Goal: Information Seeking & Learning: Check status

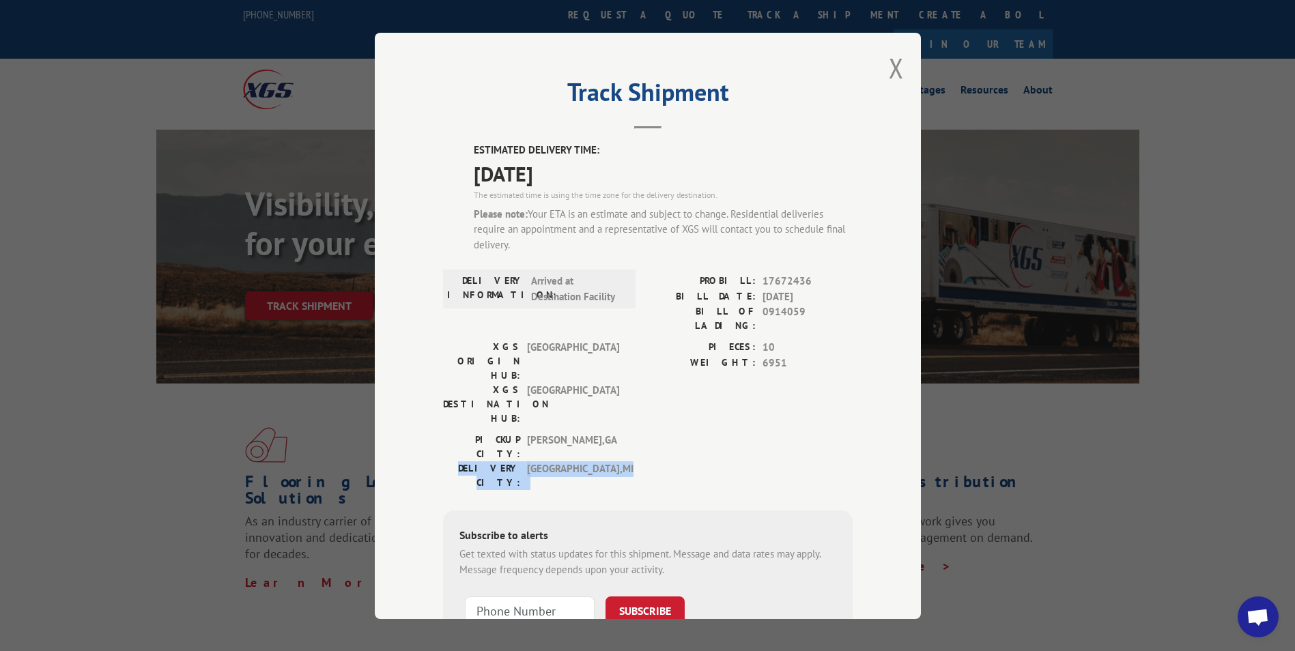
drag, startPoint x: 846, startPoint y: 397, endPoint x: 668, endPoint y: 382, distance: 178.1
click at [668, 433] on div "PICKUP CITY: [GEOGRAPHIC_DATA] , [GEOGRAPHIC_DATA]: [GEOGRAPHIC_DATA] , [GEOGRA…" at bounding box center [648, 465] width 410 height 64
drag, startPoint x: 668, startPoint y: 382, endPoint x: 646, endPoint y: 382, distance: 22.5
click at [646, 433] on div "PICKUP CITY: [GEOGRAPHIC_DATA] , [GEOGRAPHIC_DATA]: [GEOGRAPHIC_DATA] , [GEOGRA…" at bounding box center [648, 465] width 410 height 64
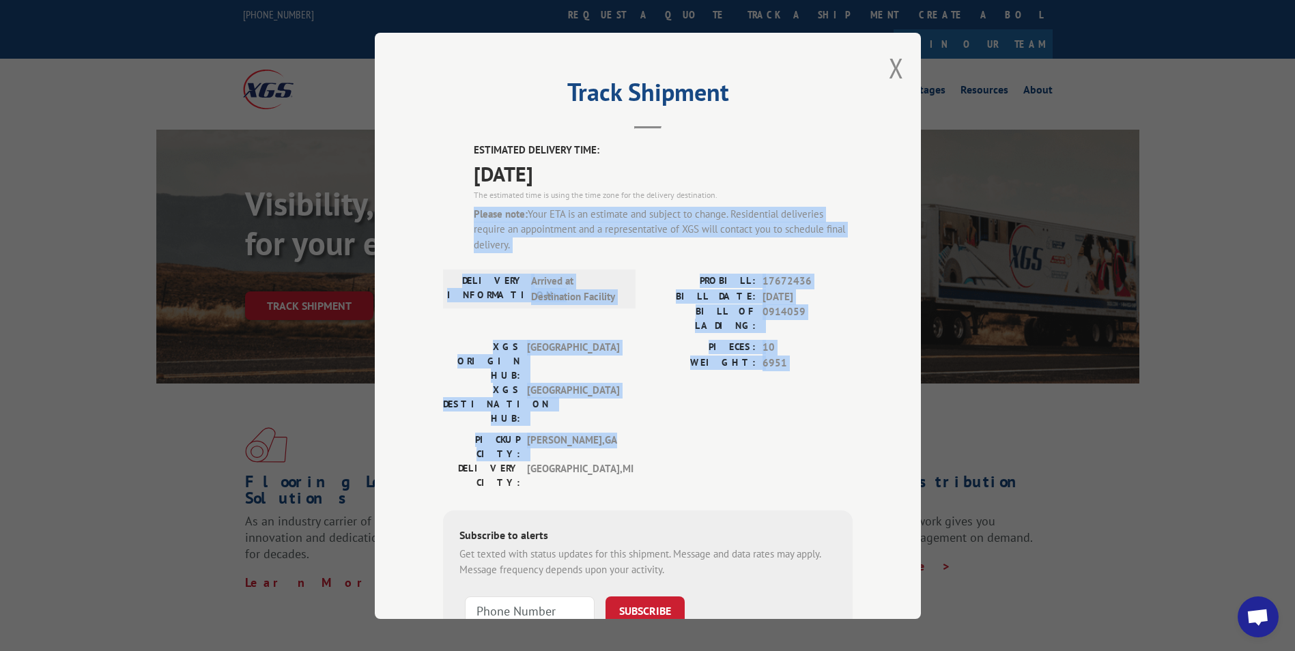
drag, startPoint x: 822, startPoint y: 382, endPoint x: 438, endPoint y: 212, distance: 419.8
click at [443, 212] on div "ESTIMATED DELIVERY TIME: [DATE] The estimated time is using the time zone for t…" at bounding box center [648, 420] width 410 height 554
drag, startPoint x: 438, startPoint y: 212, endPoint x: 444, endPoint y: 304, distance: 92.3
click at [447, 304] on label "DELIVERY INFORMATION:" at bounding box center [485, 289] width 77 height 31
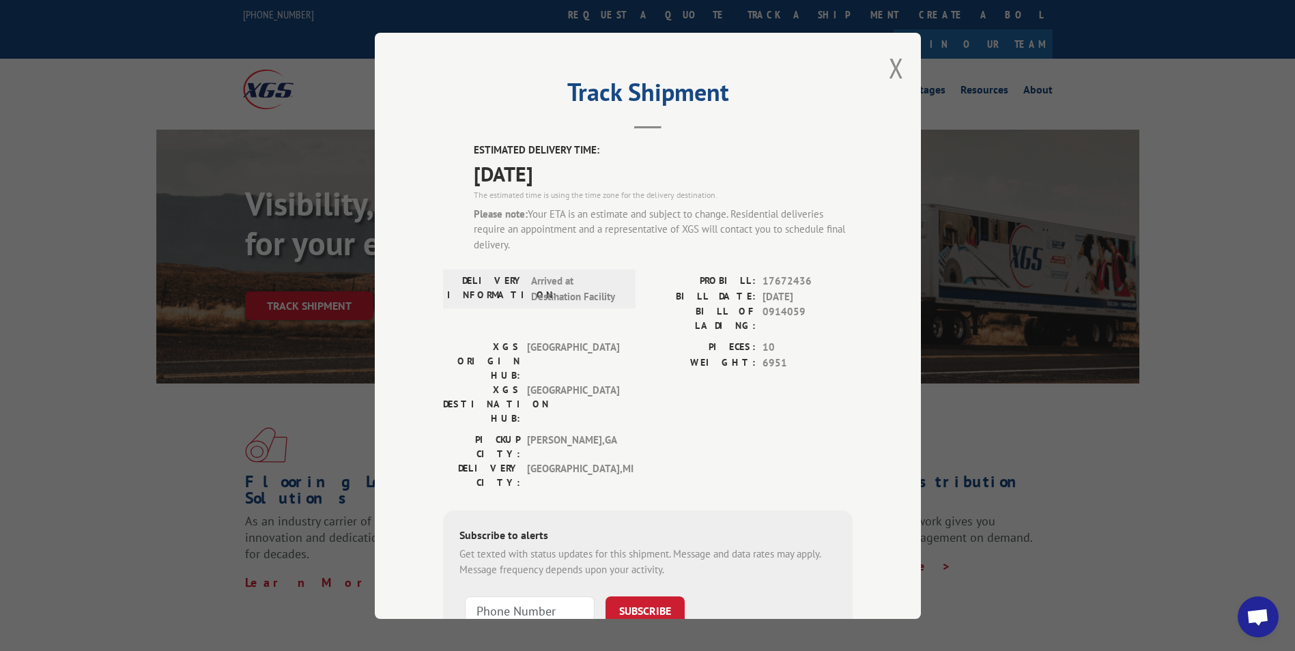
click at [779, 311] on span "0914059" at bounding box center [807, 318] width 90 height 29
copy span "0914059"
click at [894, 78] on button "Close modal" at bounding box center [896, 68] width 15 height 36
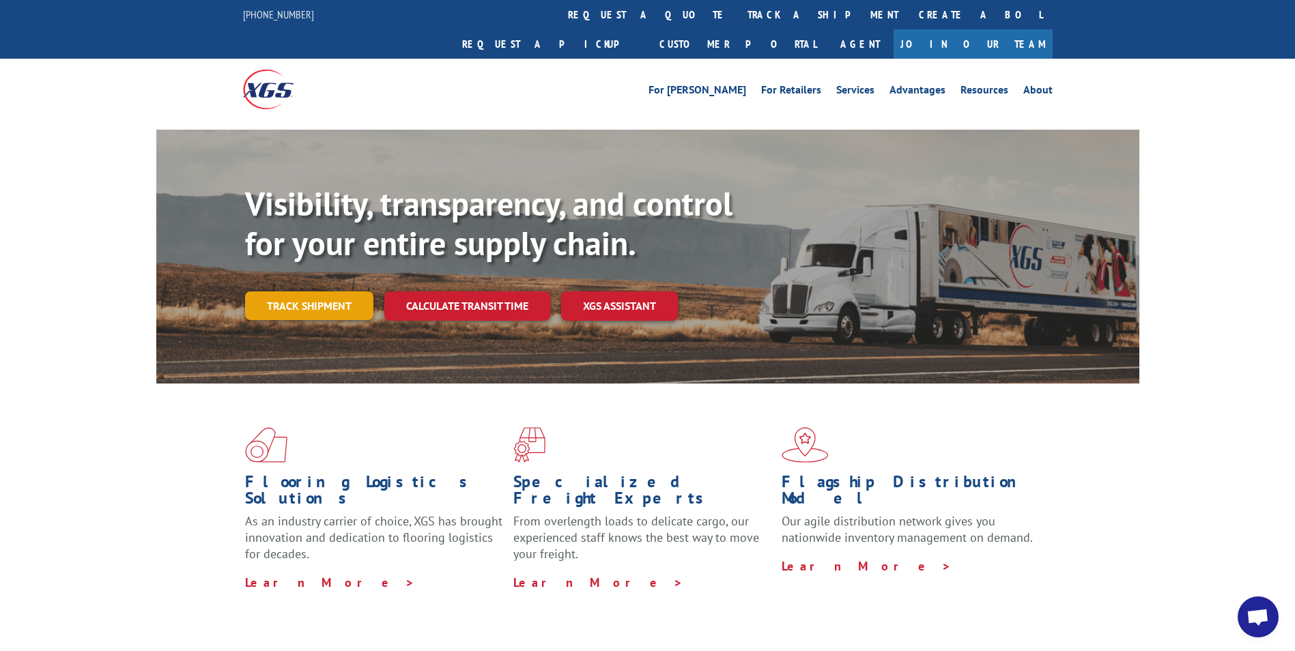
click at [299, 291] on link "Track shipment" at bounding box center [309, 305] width 128 height 29
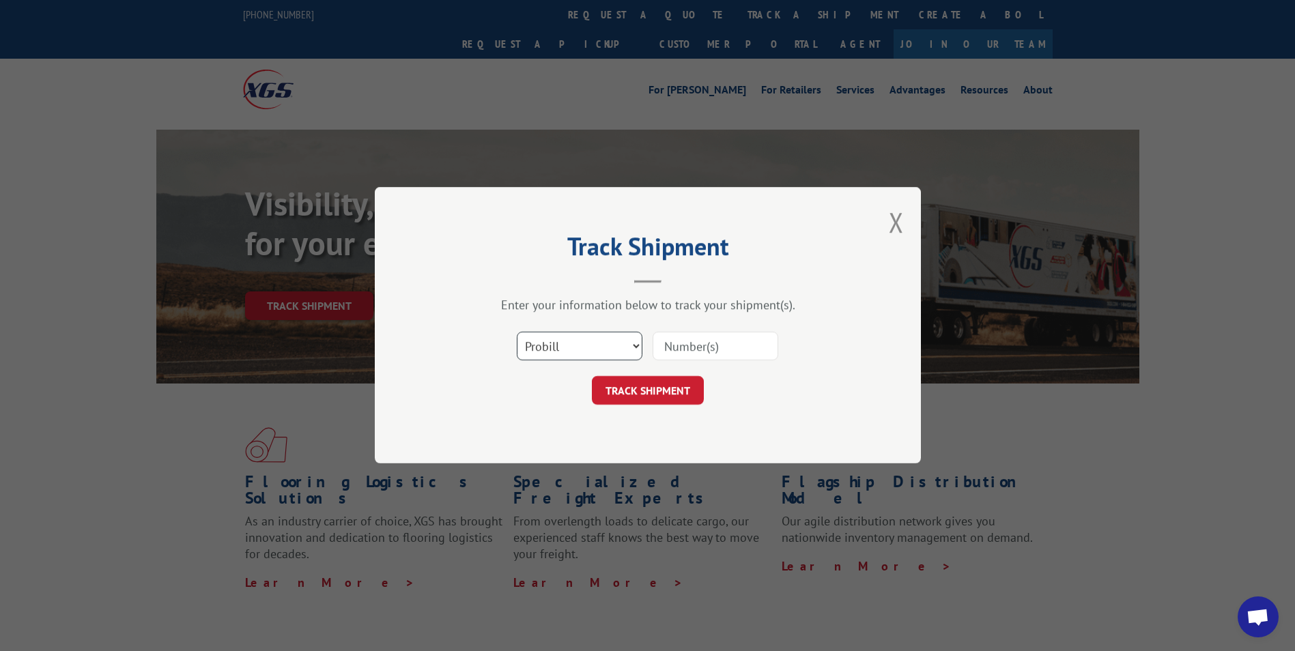
drag, startPoint x: 599, startPoint y: 352, endPoint x: 591, endPoint y: 362, distance: 12.2
click at [599, 352] on select "Select category... Probill BOL PO" at bounding box center [580, 346] width 126 height 29
select select "bol"
click at [517, 332] on select "Select category... Probill BOL PO" at bounding box center [580, 346] width 126 height 29
click at [715, 345] on input at bounding box center [715, 346] width 126 height 29
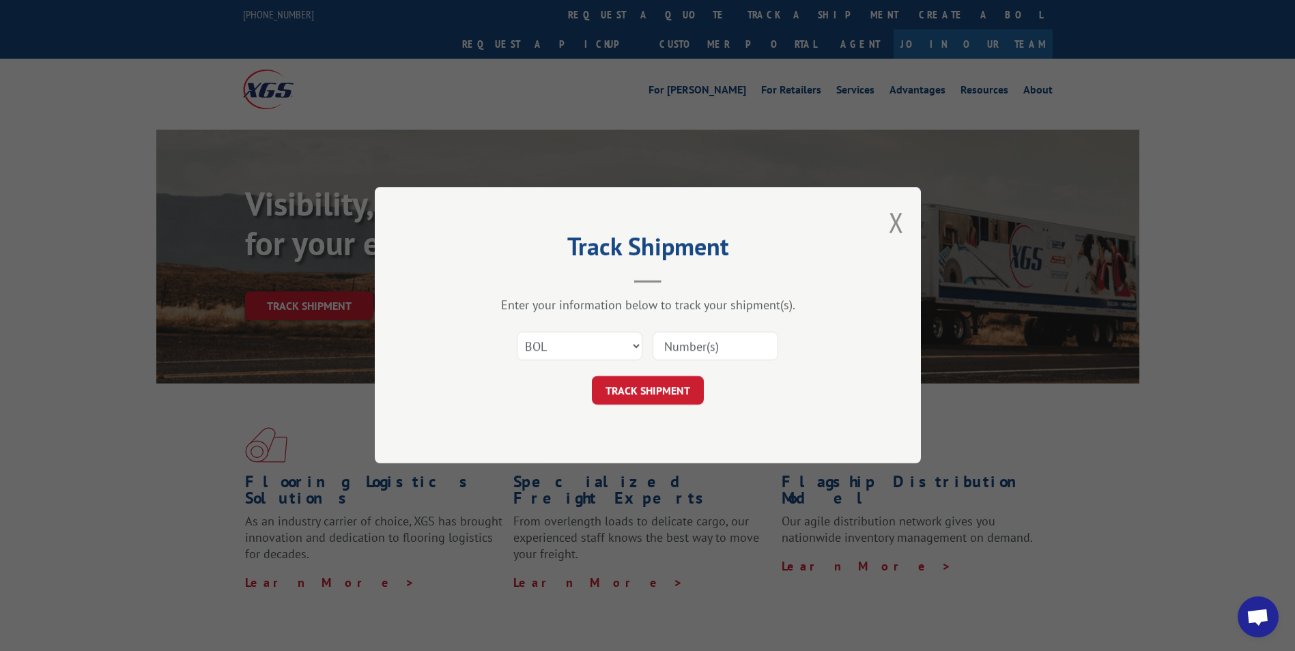
paste input "0914059"
type input "0914059"
click at [639, 381] on button "TRACK SHIPMENT" at bounding box center [648, 391] width 112 height 29
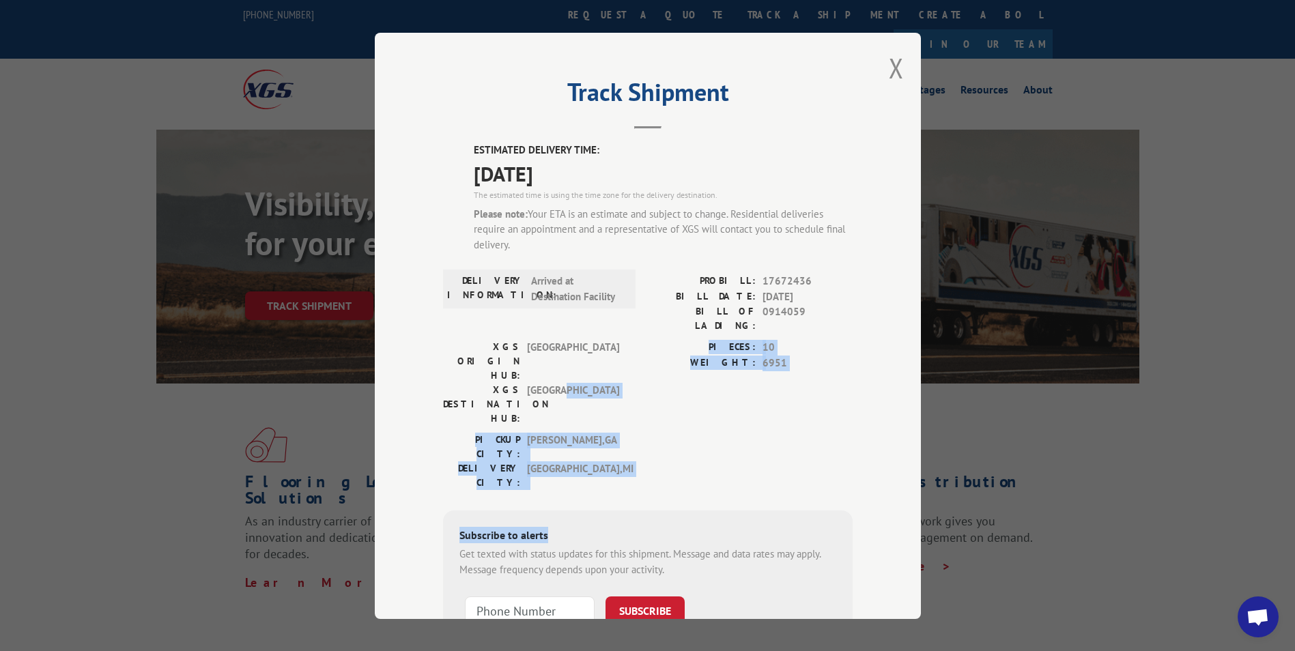
drag, startPoint x: 829, startPoint y: 434, endPoint x: 631, endPoint y: 350, distance: 215.0
click at [631, 350] on div "ESTIMATED DELIVERY TIME: [DATE] The estimated time is using the time zone for t…" at bounding box center [648, 420] width 410 height 554
click at [631, 350] on div "XGS ORIGIN HUB: TUNNEL HILL XGS DESTINATION HUB: [GEOGRAPHIC_DATA] PIECES: 10 W…" at bounding box center [648, 386] width 410 height 93
drag, startPoint x: 829, startPoint y: 396, endPoint x: 685, endPoint y: 363, distance: 148.4
click at [685, 363] on div "ESTIMATED DELIVERY TIME: [DATE] The estimated time is using the time zone for t…" at bounding box center [648, 420] width 410 height 554
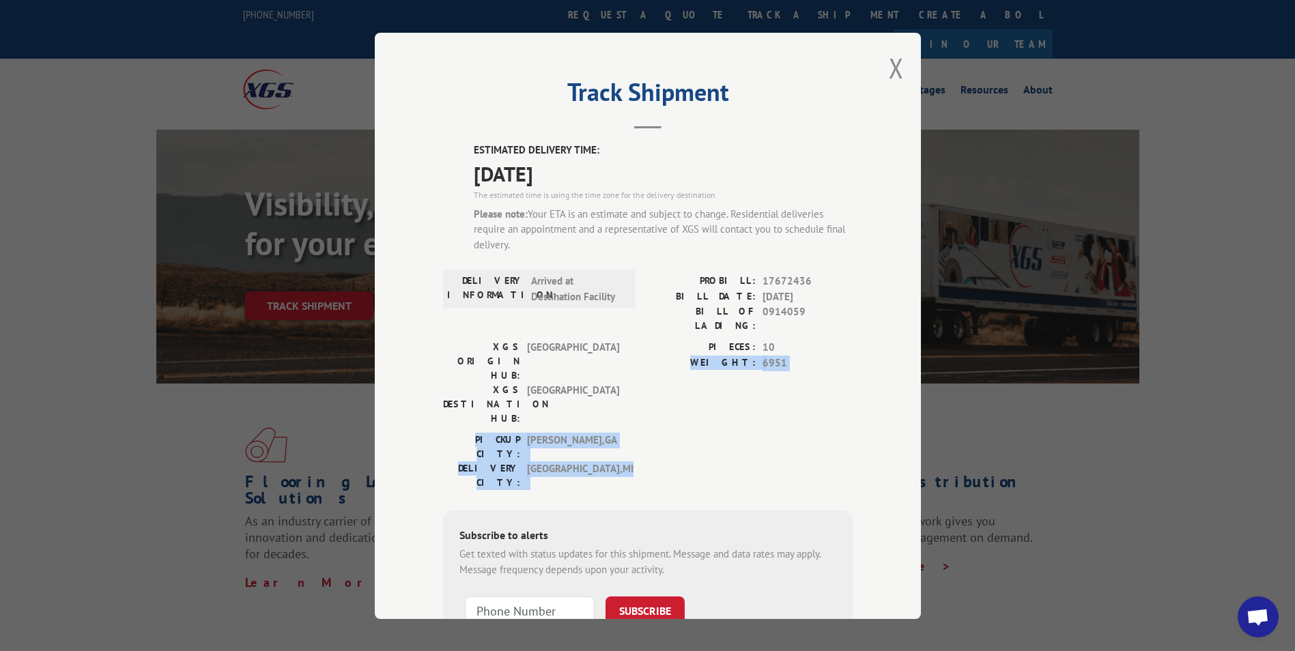
drag, startPoint x: 685, startPoint y: 363, endPoint x: 670, endPoint y: 367, distance: 15.4
click at [670, 367] on div "PIECES: 10 WEIGHT: 6951" at bounding box center [750, 386] width 205 height 93
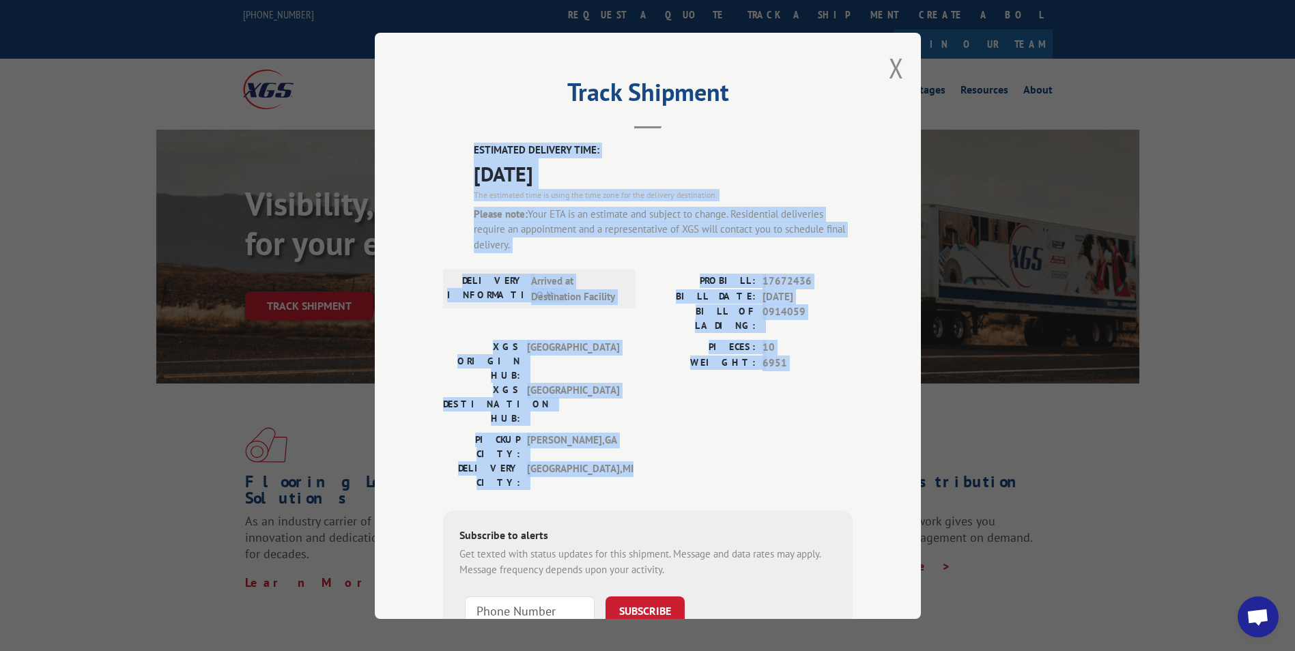
drag, startPoint x: 832, startPoint y: 405, endPoint x: 439, endPoint y: 156, distance: 465.0
click at [443, 156] on div "ESTIMATED DELIVERY TIME: [DATE] The estimated time is using the time zone for t…" at bounding box center [648, 420] width 410 height 554
drag, startPoint x: 439, startPoint y: 156, endPoint x: 424, endPoint y: 220, distance: 65.9
click at [424, 220] on div "Track Shipment ESTIMATED DELIVERY TIME: [DATE] The estimated time is using the …" at bounding box center [648, 326] width 546 height 586
drag, startPoint x: 834, startPoint y: 412, endPoint x: 457, endPoint y: 142, distance: 464.2
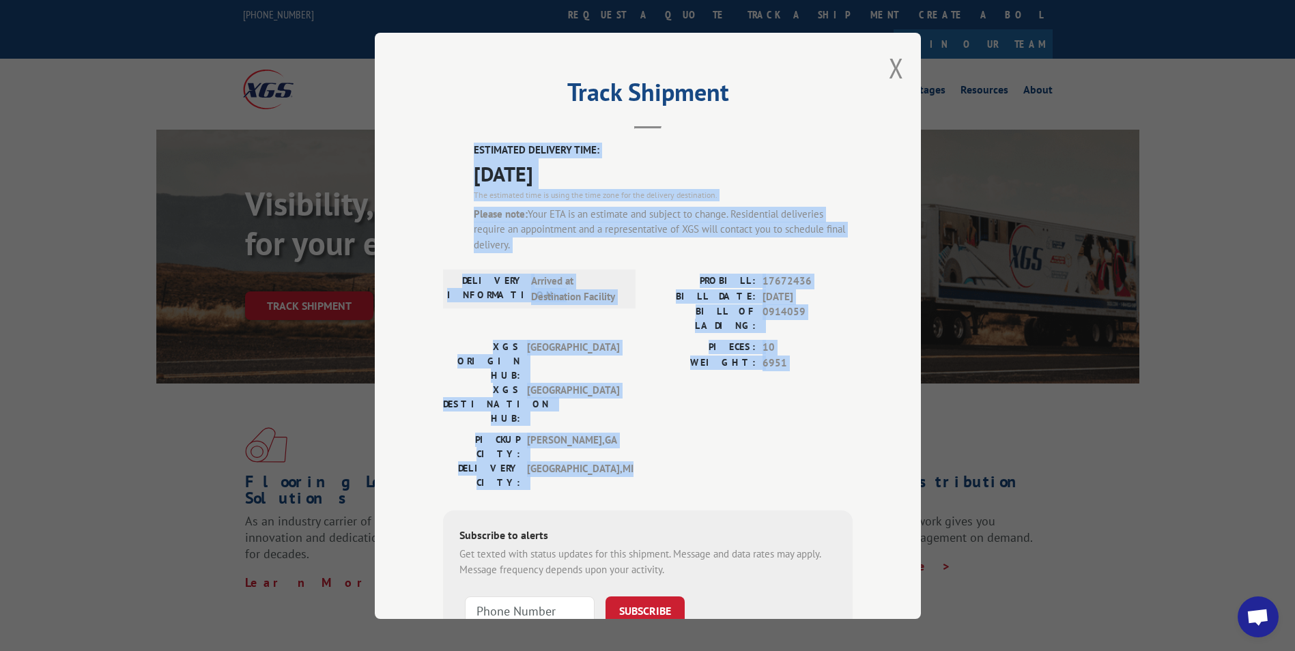
click at [457, 142] on div "Track Shipment ESTIMATED DELIVERY TIME: [DATE] The estimated time is using the …" at bounding box center [648, 326] width 546 height 586
drag, startPoint x: 457, startPoint y: 142, endPoint x: 443, endPoint y: 158, distance: 20.8
click at [443, 158] on div "ESTIMATED DELIVERY TIME: [DATE] The estimated time is using the time zone for t…" at bounding box center [648, 420] width 410 height 554
drag, startPoint x: 838, startPoint y: 416, endPoint x: 397, endPoint y: 132, distance: 524.6
click at [397, 132] on div "Track Shipment ESTIMATED DELIVERY TIME: [DATE] The estimated time is using the …" at bounding box center [648, 326] width 546 height 586
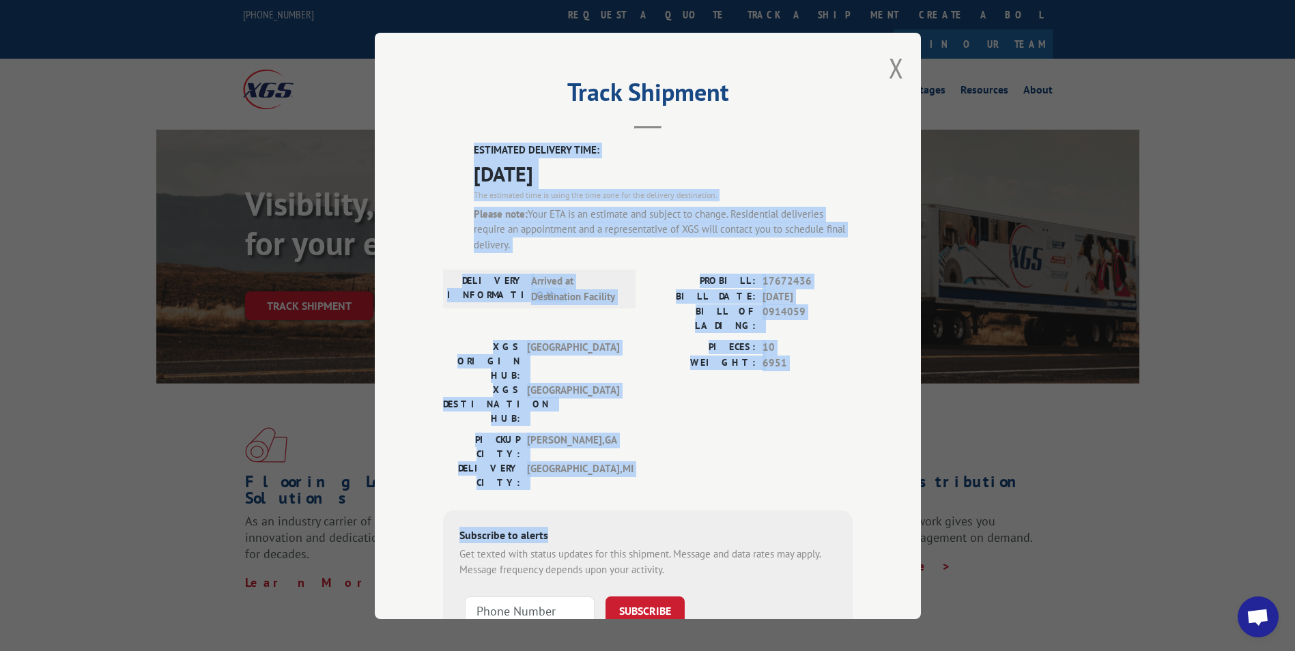
drag, startPoint x: 397, startPoint y: 132, endPoint x: 409, endPoint y: 203, distance: 71.4
click at [409, 203] on div "Track Shipment ESTIMATED DELIVERY TIME: [DATE] The estimated time is using the …" at bounding box center [648, 326] width 546 height 586
